Goal: Information Seeking & Learning: Learn about a topic

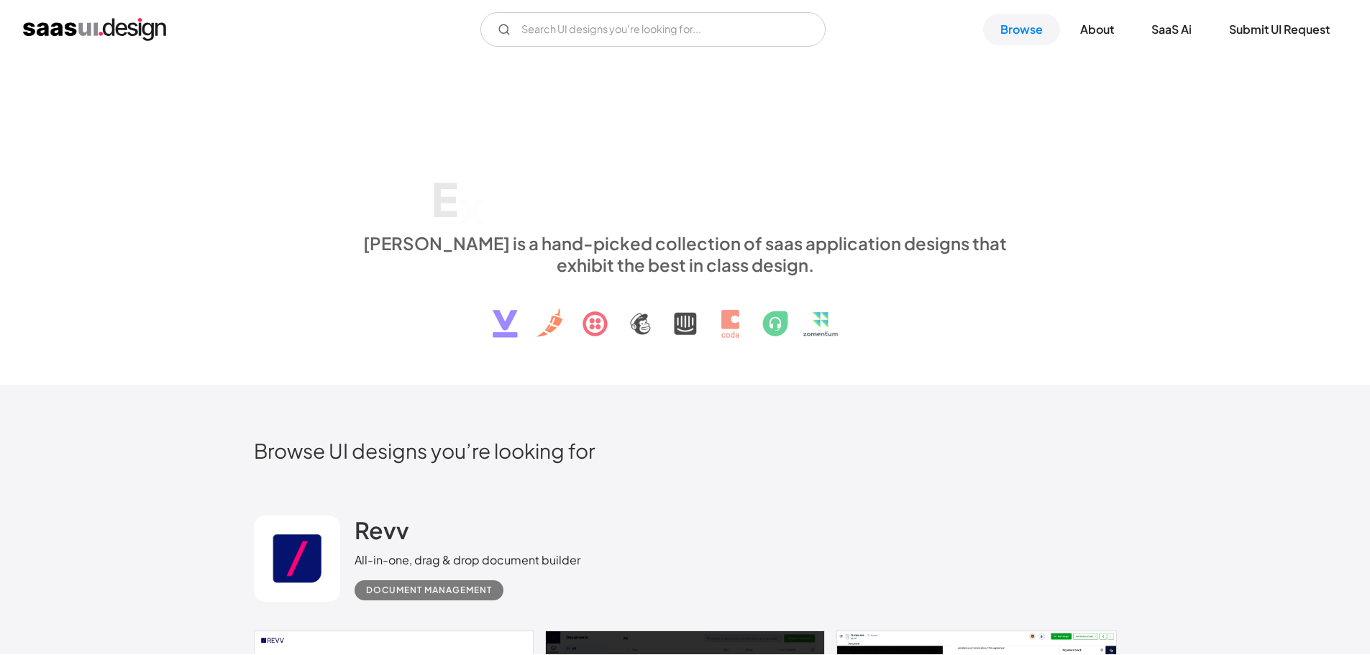
scroll to position [19635, 0]
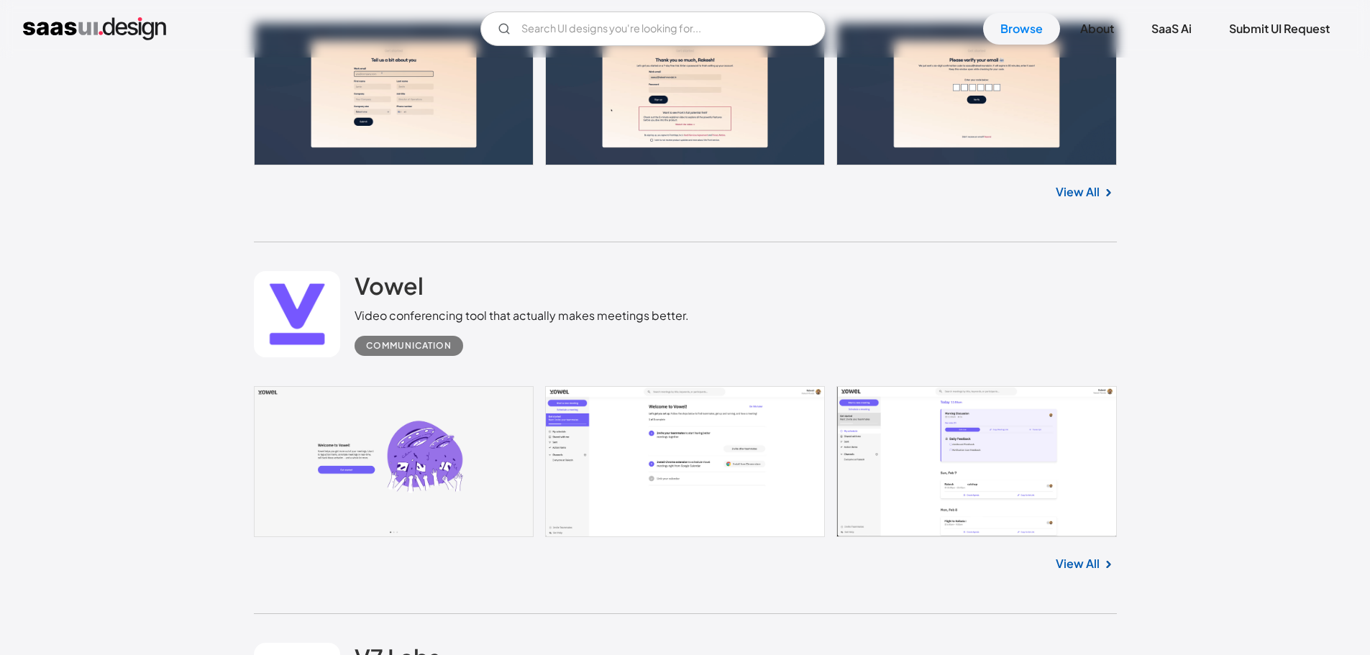
click at [839, 229] on div "Front CRM Customer communications with human touch CRM No items found. View All" at bounding box center [685, 60] width 863 height 364
click at [1088, 561] on link "View All" at bounding box center [1078, 563] width 44 height 17
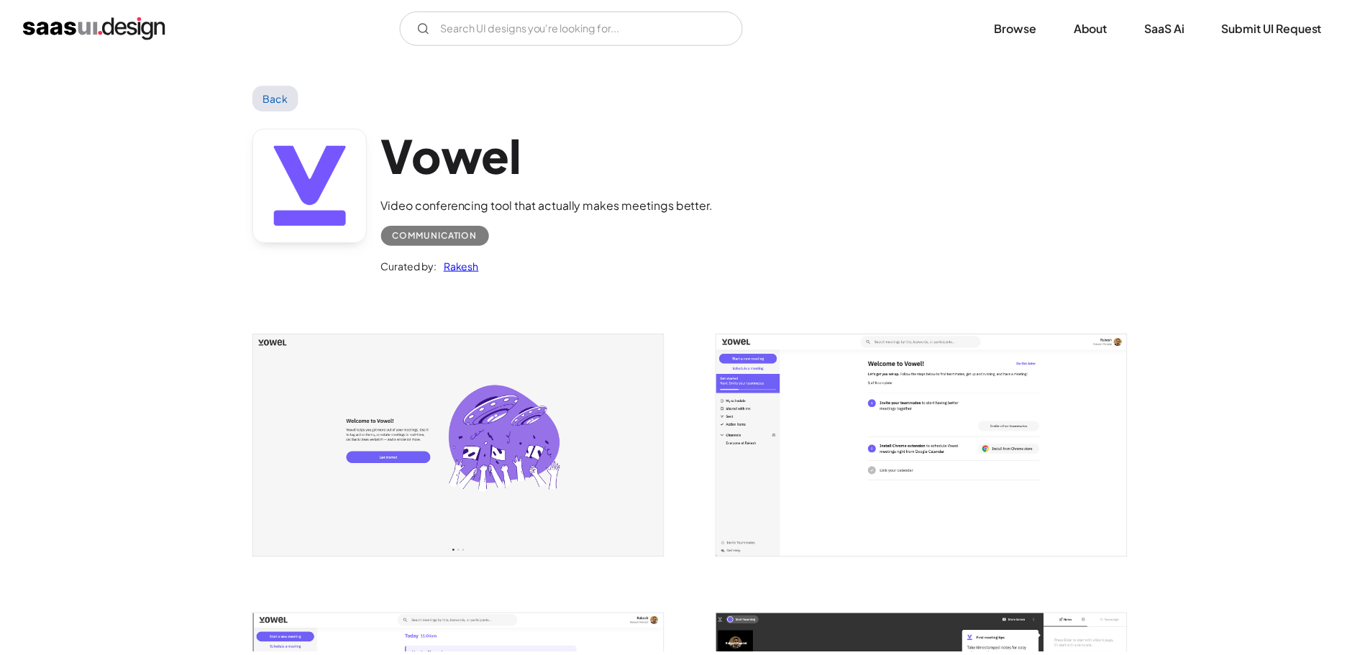
click at [425, 396] on img "open lightbox" at bounding box center [461, 448] width 413 height 222
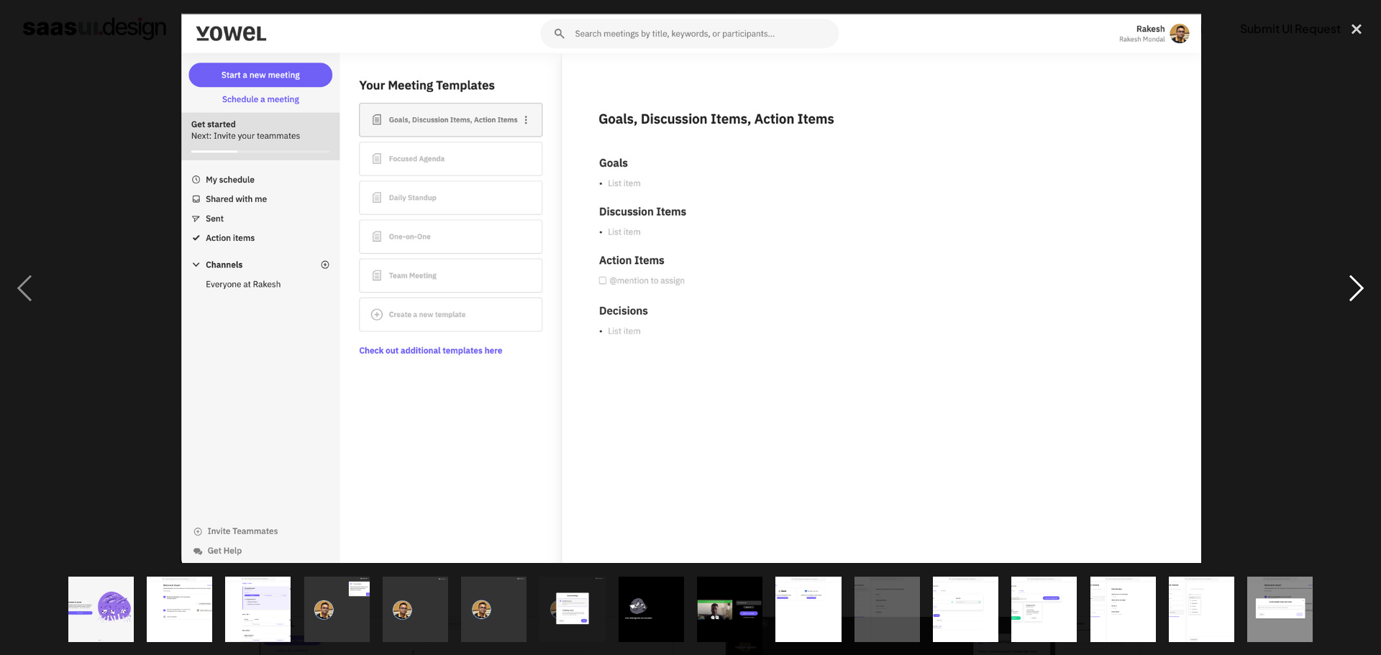
click at [1354, 284] on div "next image" at bounding box center [1356, 288] width 49 height 550
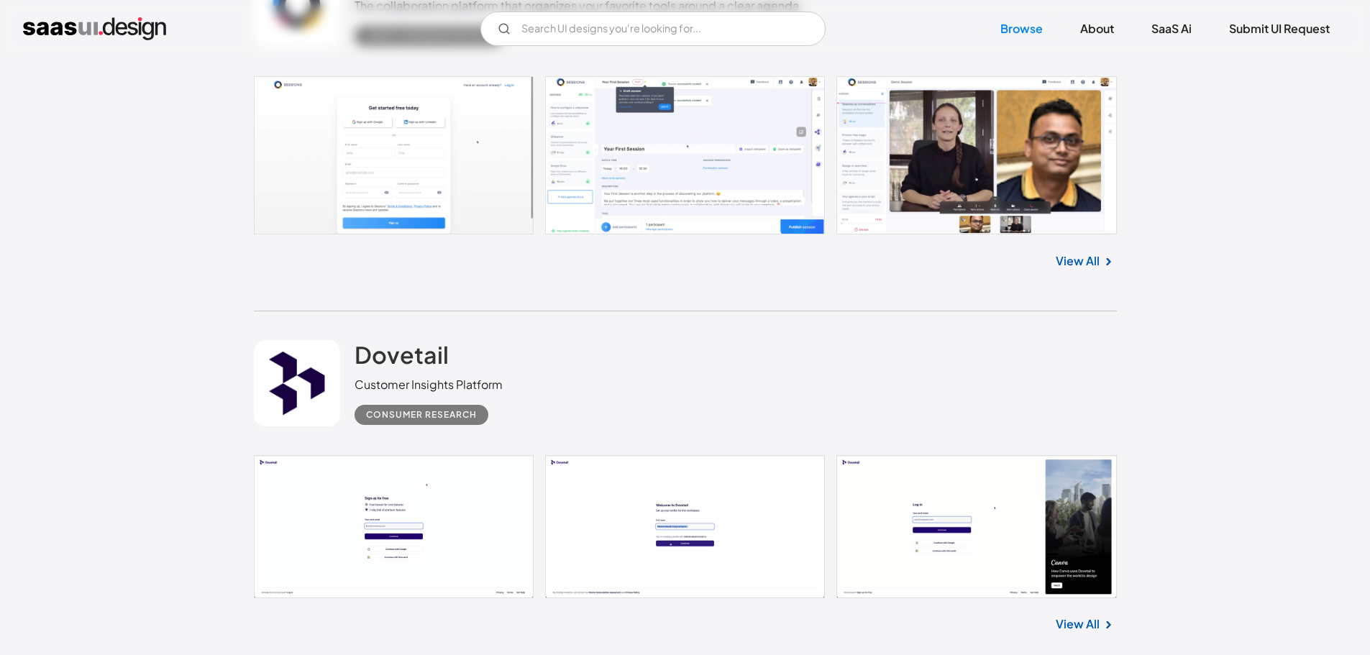
scroll to position [19929, 0]
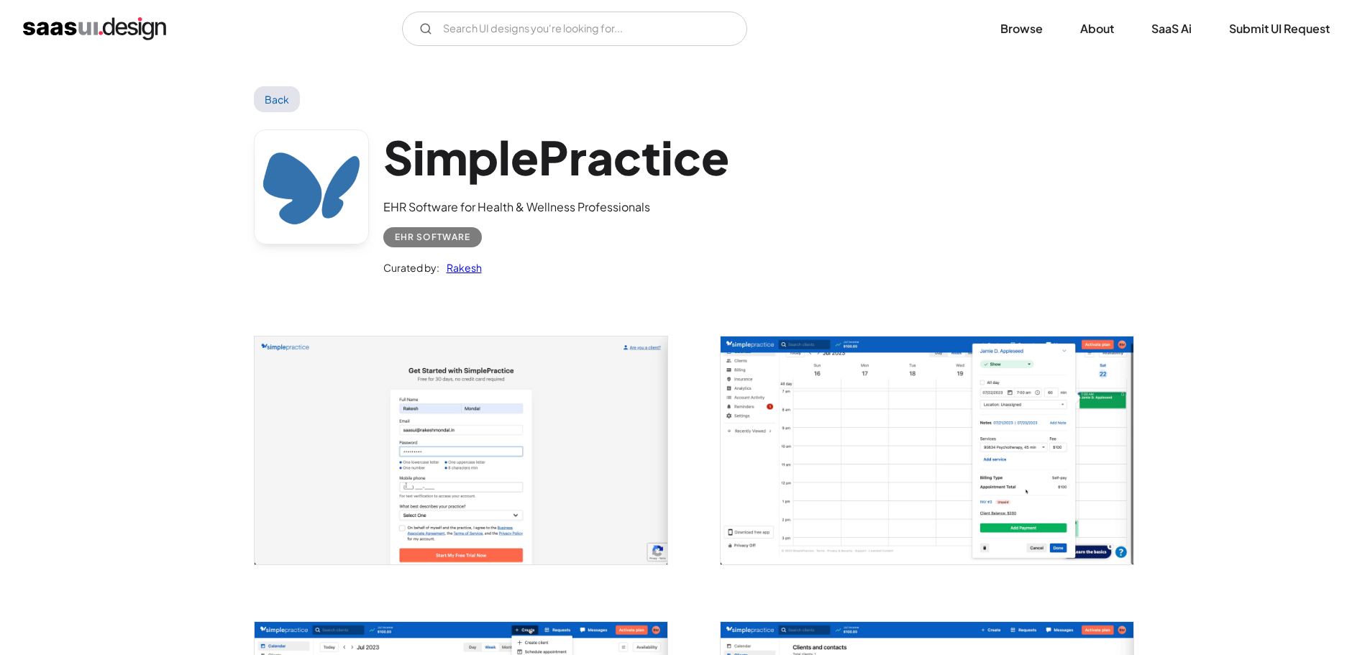
click at [489, 430] on img "open lightbox" at bounding box center [461, 451] width 413 height 228
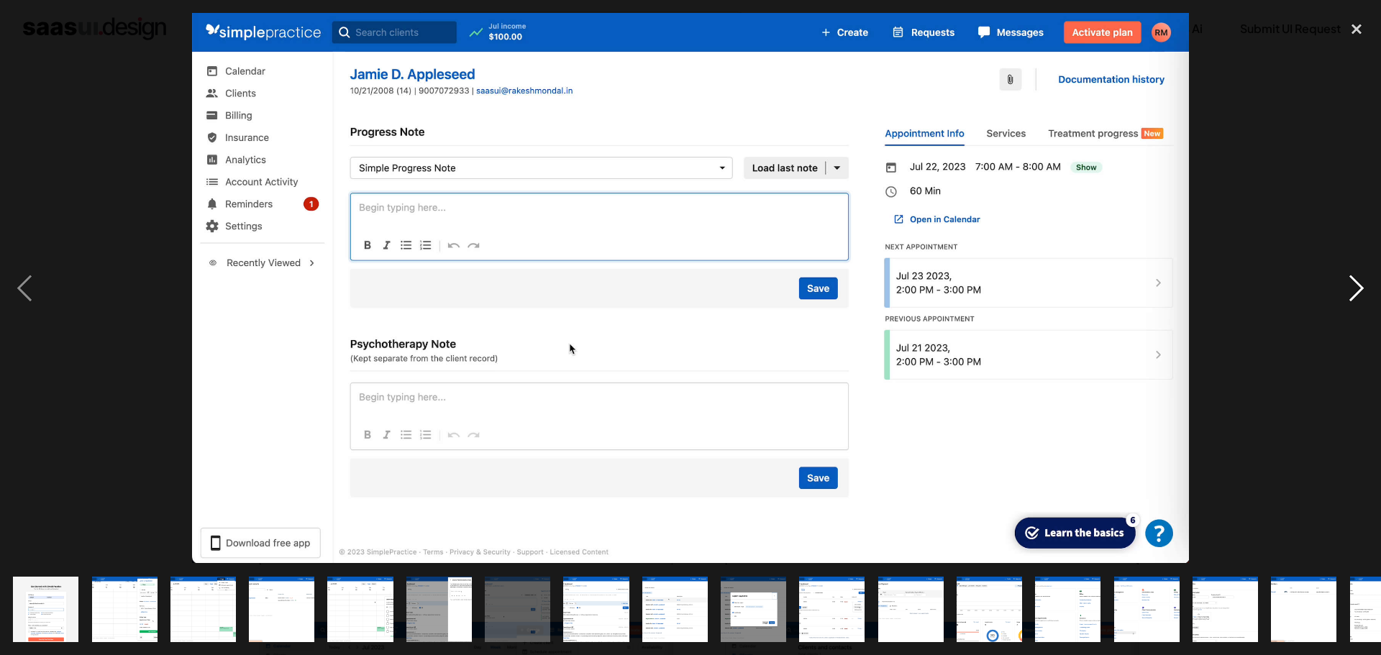
click at [1364, 280] on div "next image" at bounding box center [1356, 288] width 49 height 550
